Goal: Task Accomplishment & Management: Manage account settings

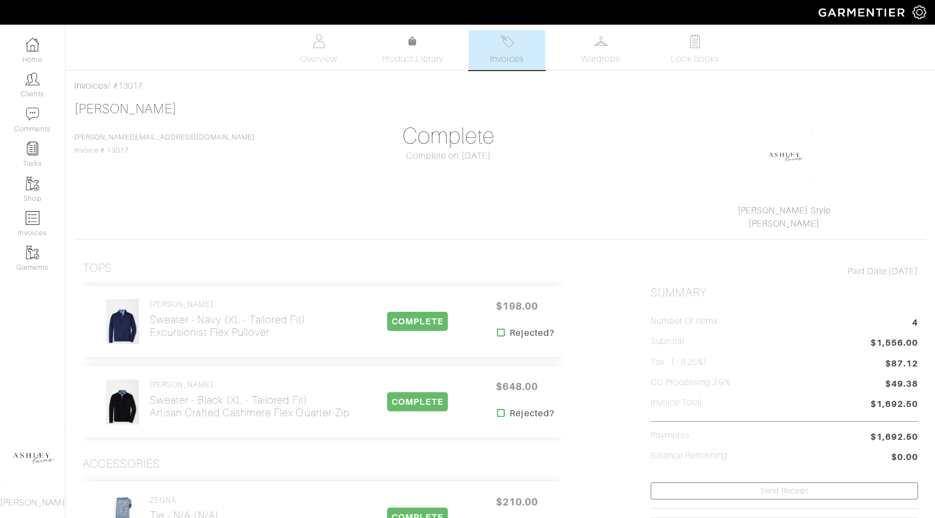
click at [524, 42] on link "Invoices" at bounding box center [507, 50] width 77 height 40
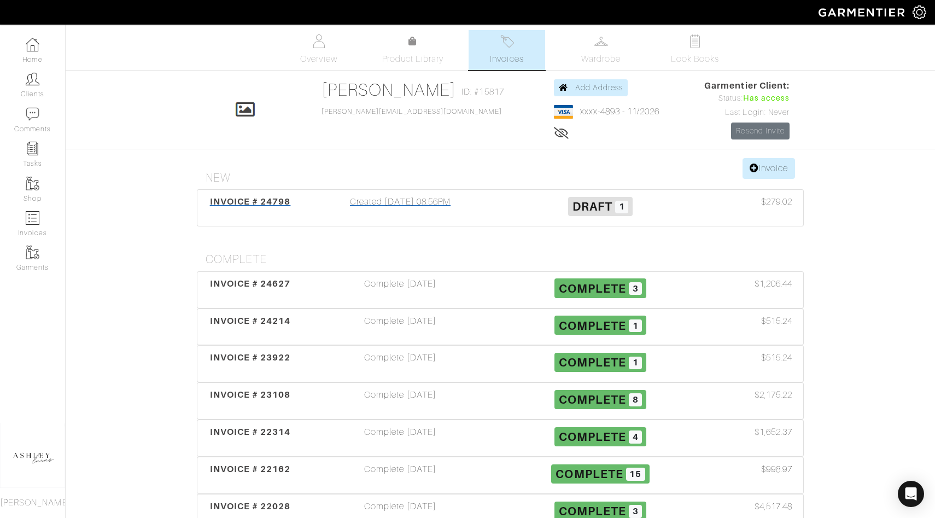
click at [626, 203] on span "1" at bounding box center [621, 207] width 13 height 13
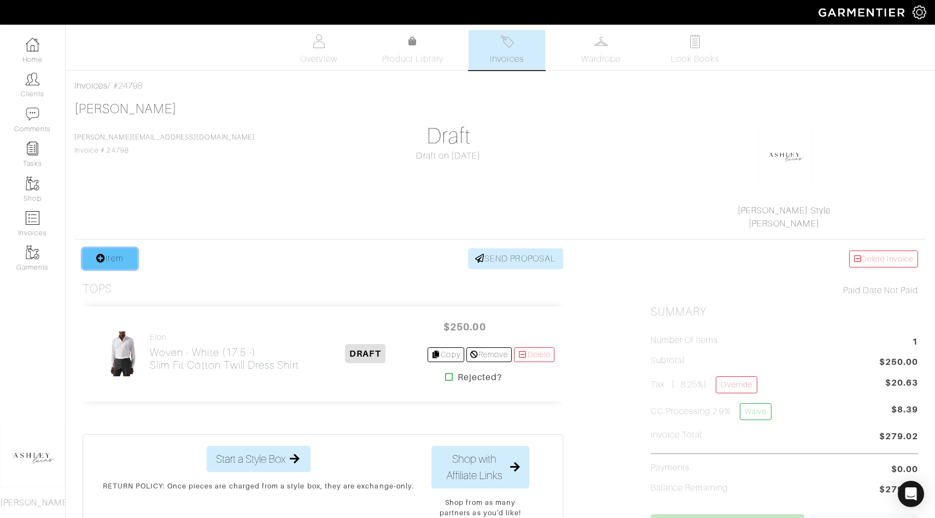
click at [103, 251] on link "Item" at bounding box center [110, 258] width 55 height 21
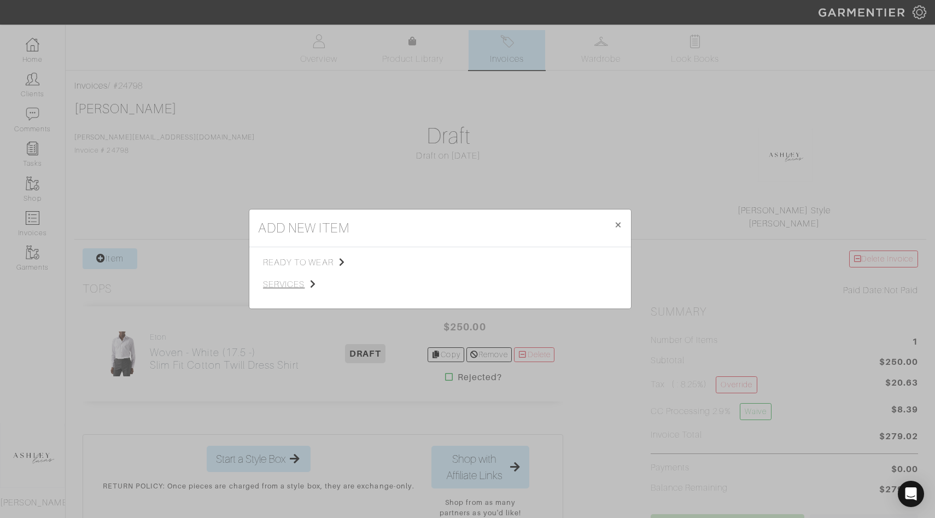
click at [284, 284] on span "services" at bounding box center [318, 284] width 110 height 13
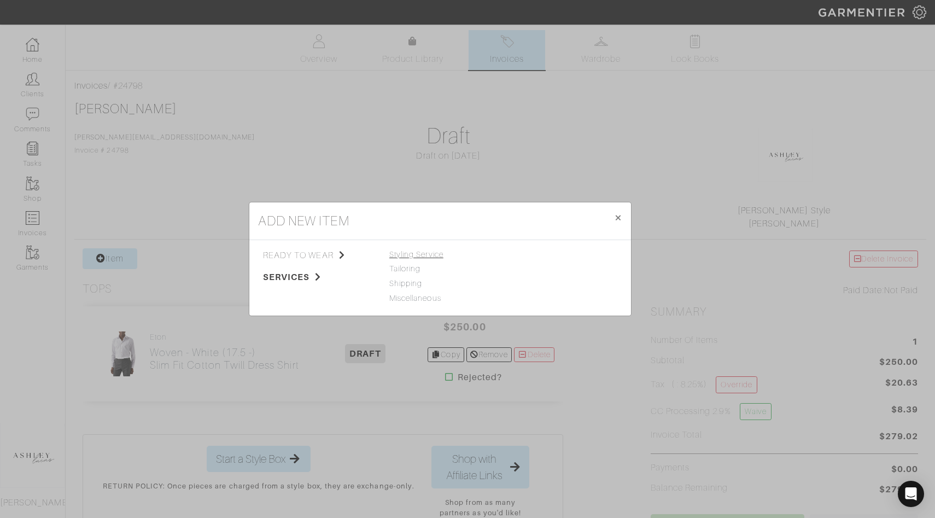
click at [406, 258] on span "Styling Service" at bounding box center [416, 254] width 54 height 9
click at [535, 255] on link "Styling Service" at bounding box center [535, 254] width 54 height 9
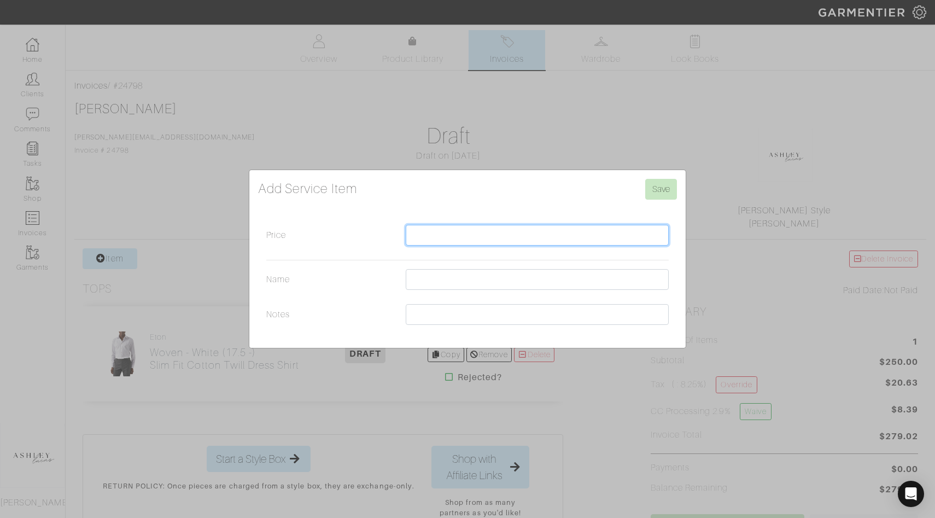
click at [482, 234] on input "Price" at bounding box center [537, 235] width 263 height 21
type input "500.00"
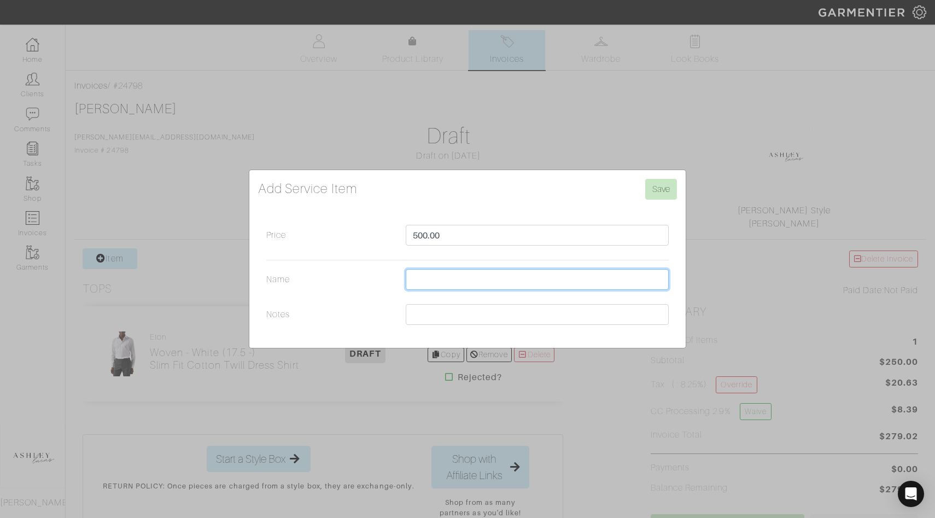
click at [468, 286] on input "Name" at bounding box center [537, 279] width 263 height 21
type input "Styling Service / October"
click at [661, 190] on input "Save" at bounding box center [661, 189] width 32 height 21
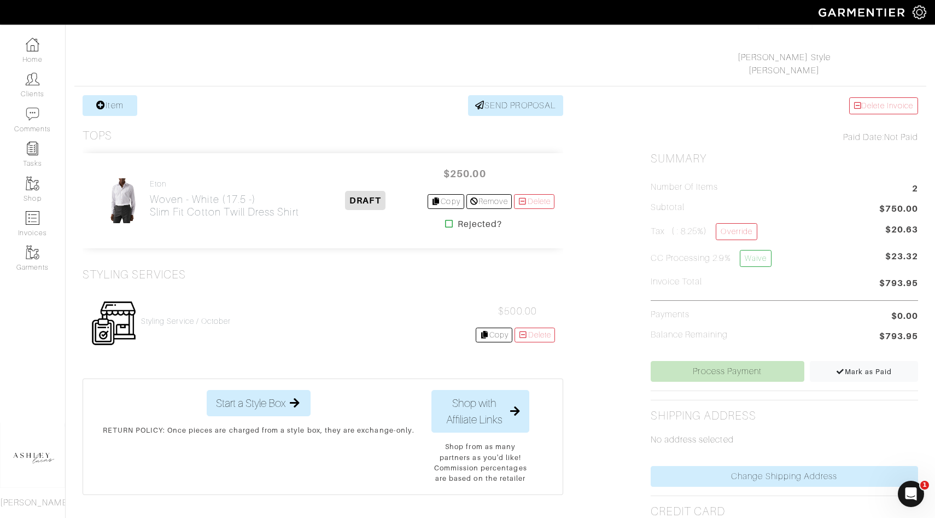
scroll to position [196, 0]
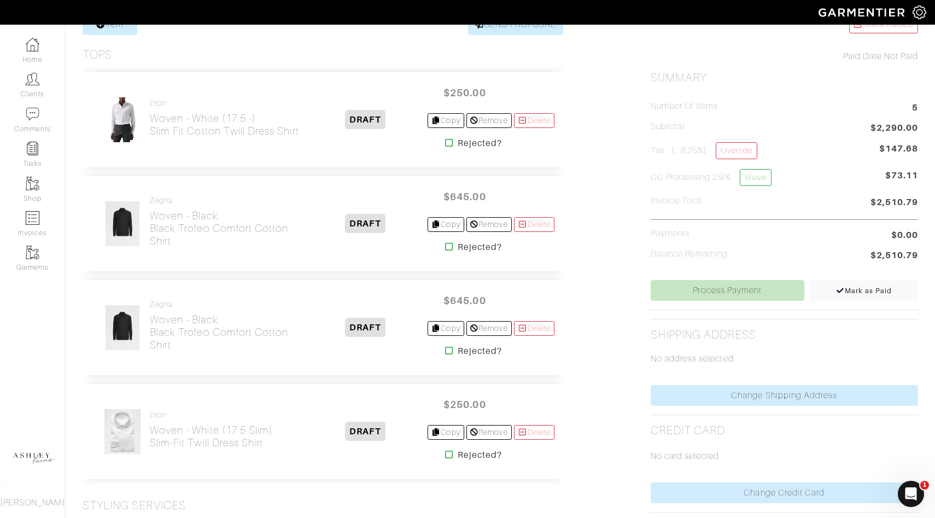
scroll to position [245, 0]
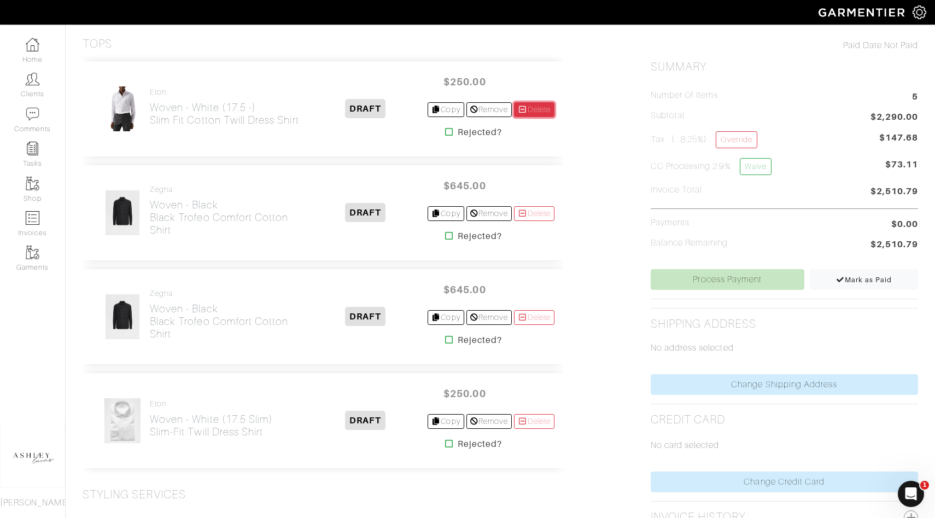
click at [541, 113] on link "Delete" at bounding box center [534, 109] width 40 height 15
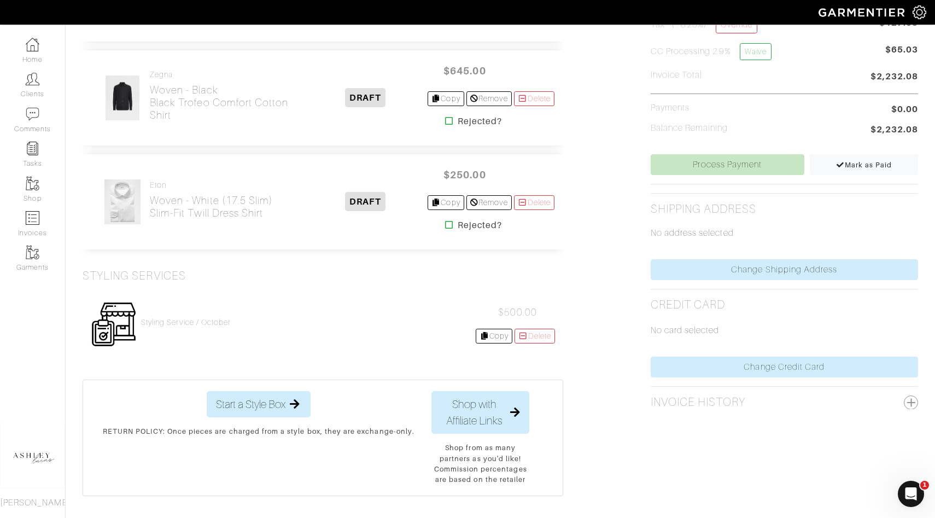
scroll to position [404, 0]
